Goal: Check status: Check status

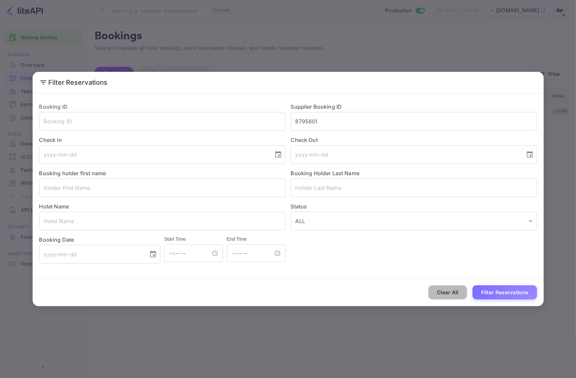
click at [458, 292] on button "Clear All" at bounding box center [447, 293] width 39 height 14
click at [78, 125] on input "text" at bounding box center [162, 121] width 246 height 19
paste input "cb5aa10943"
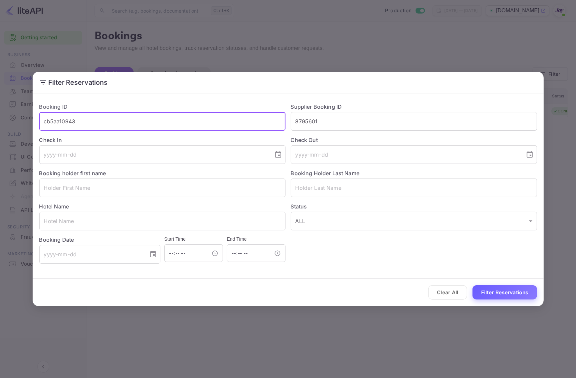
type input "cb5aa10943"
click at [490, 293] on button "Filter Reservations" at bounding box center [505, 293] width 65 height 14
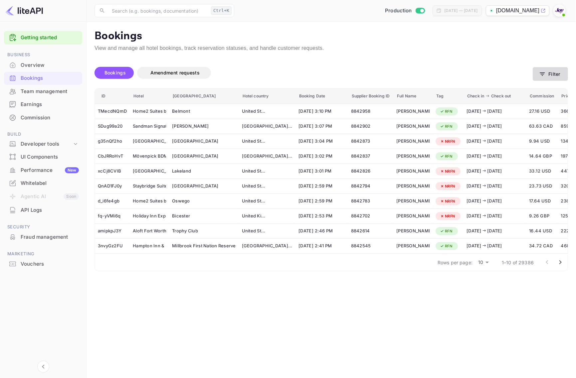
click at [551, 74] on button "Filter" at bounding box center [550, 74] width 35 height 14
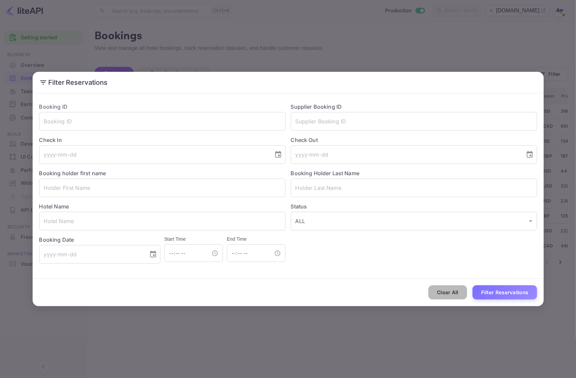
click at [455, 291] on button "Clear All" at bounding box center [447, 293] width 39 height 14
click at [202, 120] on input "text" at bounding box center [162, 121] width 246 height 19
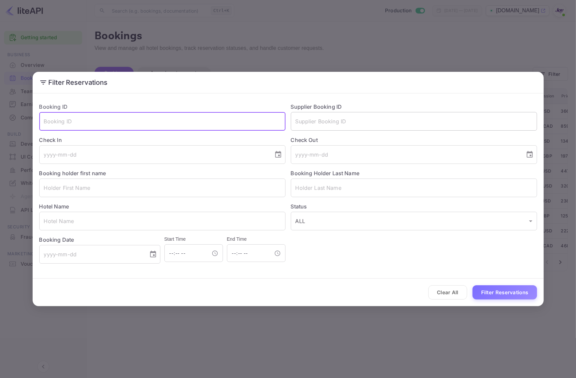
click at [322, 127] on input "text" at bounding box center [414, 121] width 246 height 19
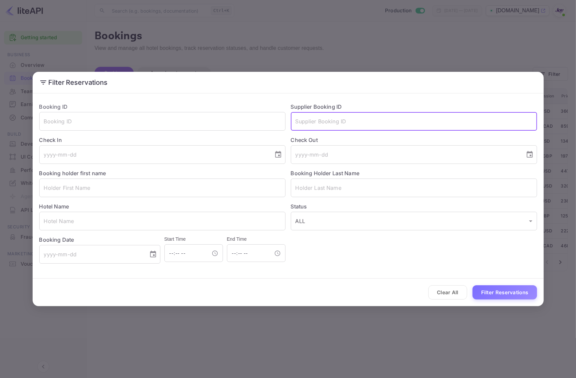
paste input "8396682"
type input "8396682"
click at [495, 295] on button "Filter Reservations" at bounding box center [505, 293] width 65 height 14
